Goal: Task Accomplishment & Management: Complete application form

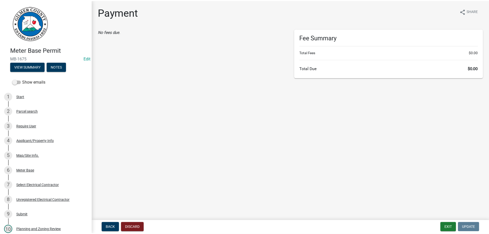
scroll to position [103, 0]
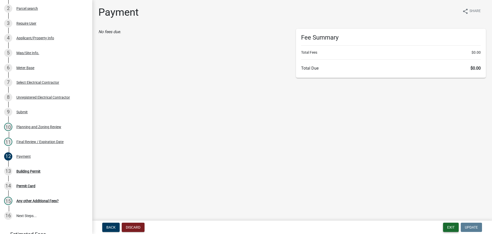
click at [450, 226] on button "Exit" at bounding box center [451, 226] width 16 height 9
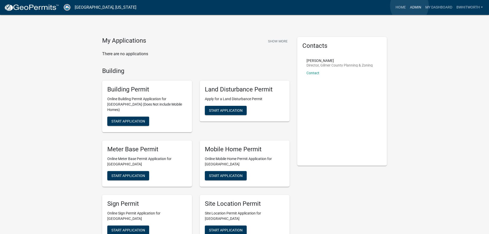
click at [409, 6] on link "Admin" at bounding box center [414, 8] width 15 height 10
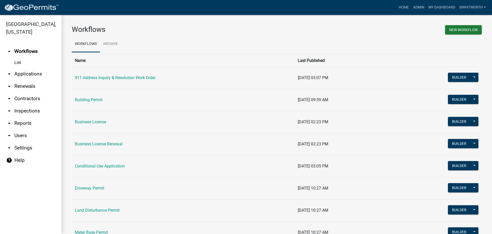
click at [22, 73] on link "arrow_drop_down Applications" at bounding box center [31, 74] width 62 height 12
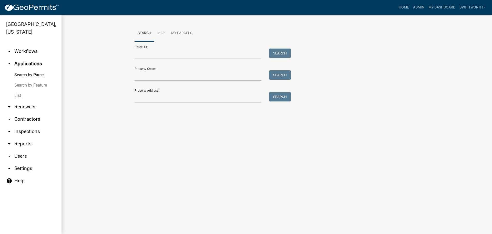
click at [15, 93] on link "List" at bounding box center [31, 95] width 62 height 10
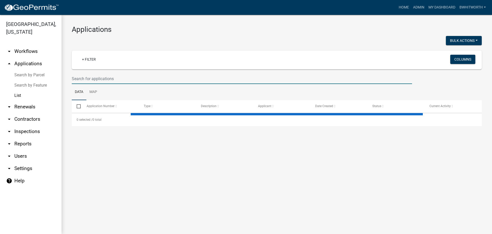
click at [98, 78] on input "text" at bounding box center [242, 78] width 341 height 11
select select "3: 100"
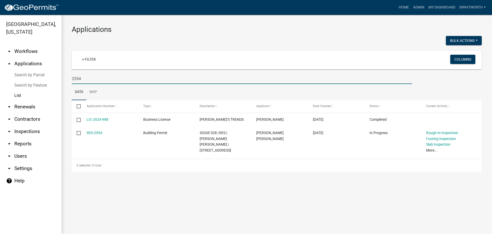
drag, startPoint x: 93, startPoint y: 79, endPoint x: 21, endPoint y: 77, distance: 72.1
click at [21, 77] on div "[GEOGRAPHIC_DATA], [US_STATE] arrow_drop_down Workflows List arrow_drop_up Appl…" at bounding box center [246, 124] width 492 height 219
type input "234 JAKES LANDING"
select select "3: 100"
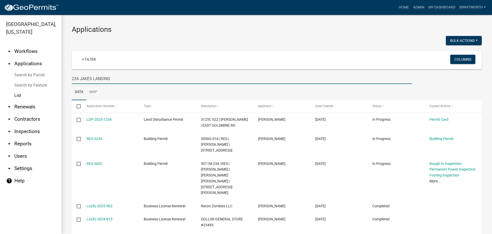
type input "234 JAKES LANDING"
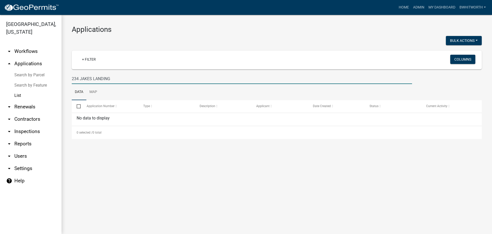
drag, startPoint x: 111, startPoint y: 80, endPoint x: 20, endPoint y: 77, distance: 90.3
click at [21, 77] on div "[GEOGRAPHIC_DATA], [US_STATE] arrow_drop_down Workflows List arrow_drop_up Appl…" at bounding box center [246, 124] width 492 height 219
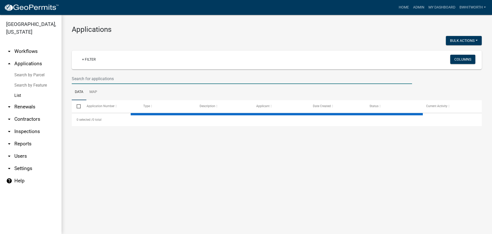
select select "3: 100"
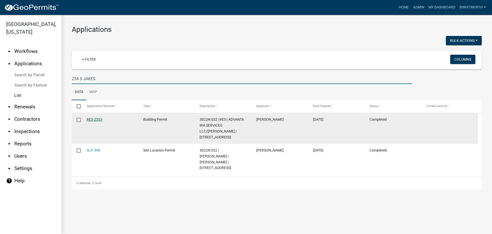
type input "234 S JAKES"
click at [93, 118] on link "RES-2353" at bounding box center [95, 119] width 16 height 4
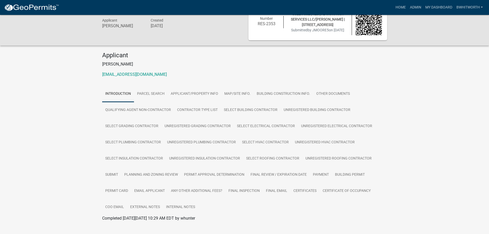
scroll to position [25, 0]
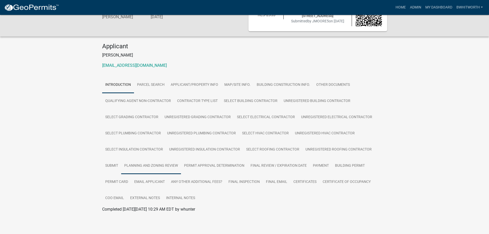
click at [150, 165] on link "Planning and Zoning Review" at bounding box center [151, 165] width 60 height 16
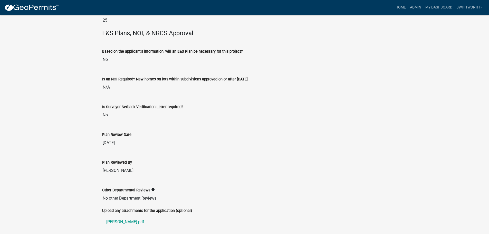
scroll to position [1240, 0]
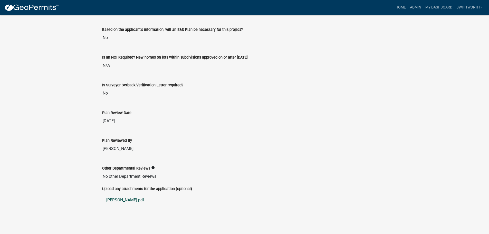
click at [119, 201] on link "[PERSON_NAME].pdf" at bounding box center [244, 200] width 285 height 12
click at [384, 116] on input "[DATE]" at bounding box center [244, 121] width 285 height 10
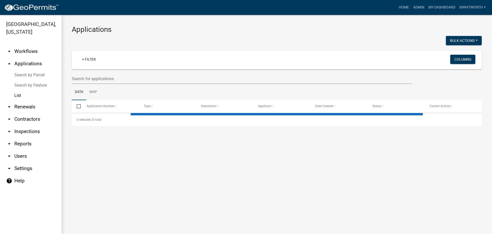
select select "3: 100"
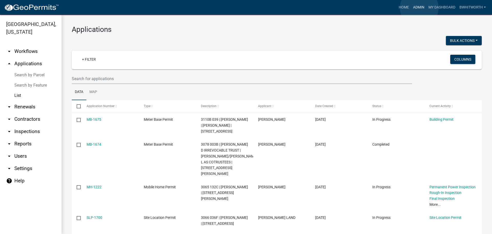
click at [420, 8] on link "Admin" at bounding box center [418, 8] width 15 height 10
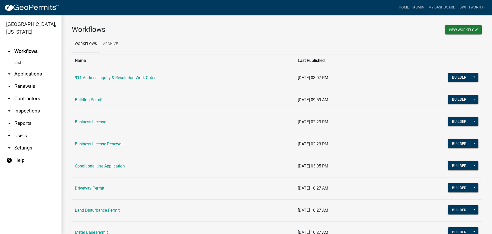
click at [33, 73] on link "arrow_drop_down Applications" at bounding box center [31, 74] width 62 height 12
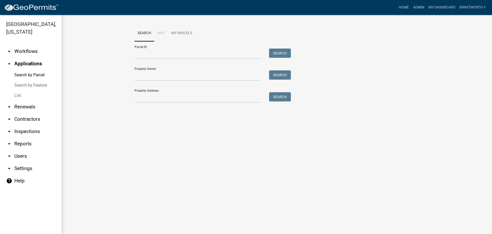
click at [16, 94] on link "List" at bounding box center [31, 95] width 62 height 10
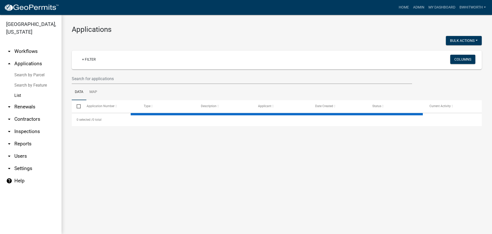
select select "3: 100"
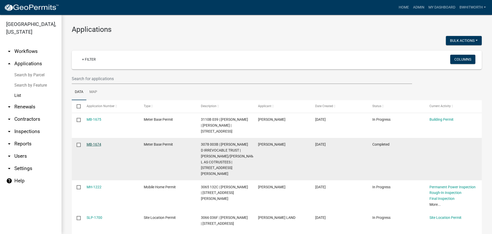
click at [89, 146] on link "MB-1674" at bounding box center [94, 144] width 15 height 4
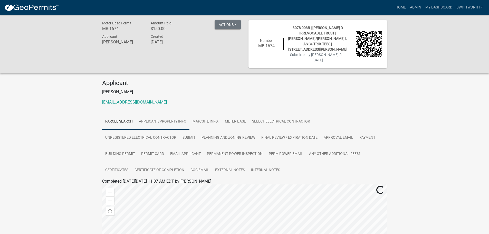
click at [160, 114] on link "Applicant/Property Info" at bounding box center [163, 121] width 54 height 16
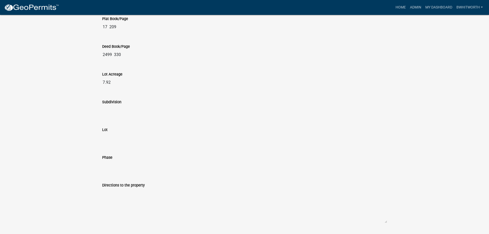
scroll to position [583, 0]
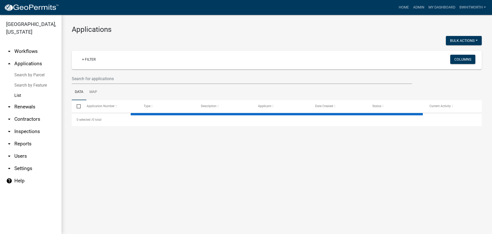
select select "3: 100"
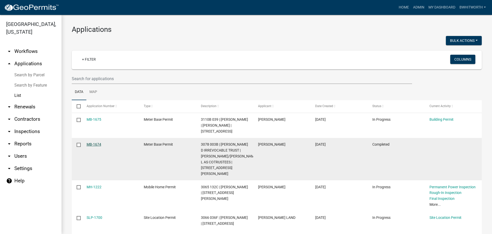
click at [95, 146] on link "MB-1674" at bounding box center [94, 144] width 15 height 4
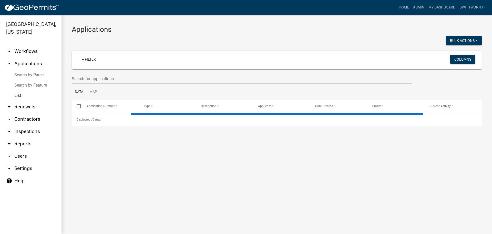
select select "3: 100"
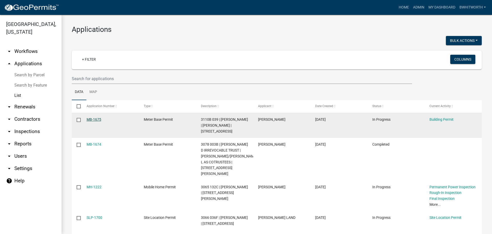
click at [98, 119] on link "MB-1675" at bounding box center [94, 119] width 15 height 4
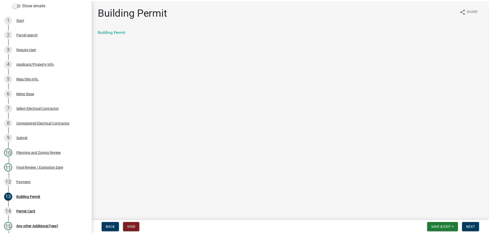
scroll to position [77, 0]
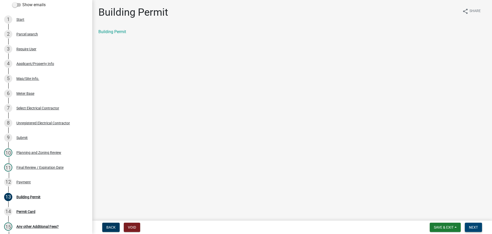
click at [475, 225] on span "Next" at bounding box center [473, 227] width 9 height 4
click at [475, 226] on span "Next" at bounding box center [473, 227] width 9 height 4
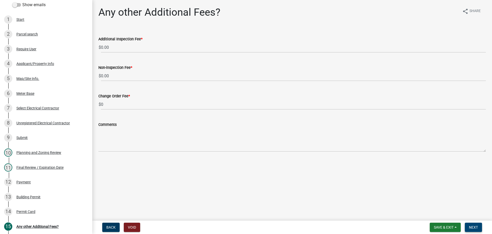
click at [472, 226] on span "Next" at bounding box center [473, 227] width 9 height 4
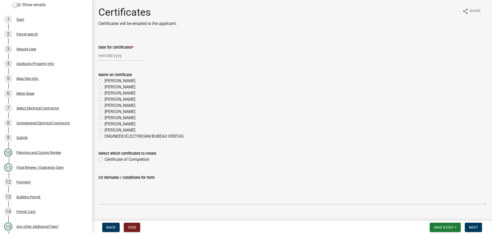
click at [108, 55] on div at bounding box center [121, 55] width 47 height 11
select select "8"
select select "2025"
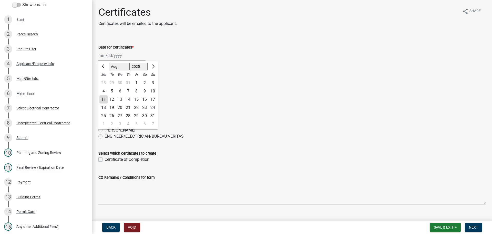
click at [104, 102] on div "11" at bounding box center [104, 99] width 8 height 8
type input "[DATE]"
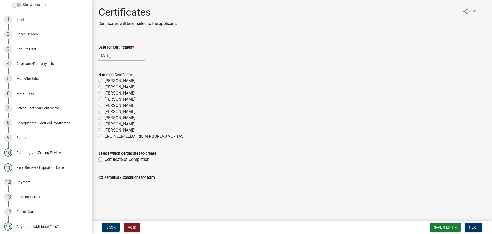
click at [105, 136] on label "ENGINEER/ELECTRICIAN/BUREAU VERITAS" at bounding box center [144, 136] width 79 height 6
click at [105, 136] on input "ENGINEER/ELECTRICIAN/BUREAU VERITAS" at bounding box center [106, 134] width 3 height 3
radio input "true"
click at [105, 159] on label "Certificate of Completion" at bounding box center [127, 159] width 45 height 6
click at [105, 159] on input "Certificate of Completion" at bounding box center [106, 157] width 3 height 3
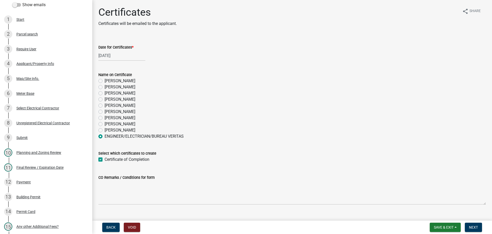
checkbox input "true"
click at [475, 223] on button "Next" at bounding box center [473, 226] width 17 height 9
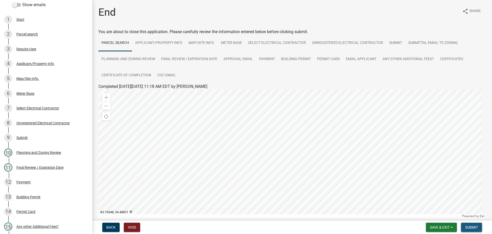
click at [472, 224] on button "Submit" at bounding box center [471, 226] width 21 height 9
